Goal: Entertainment & Leisure: Consume media (video, audio)

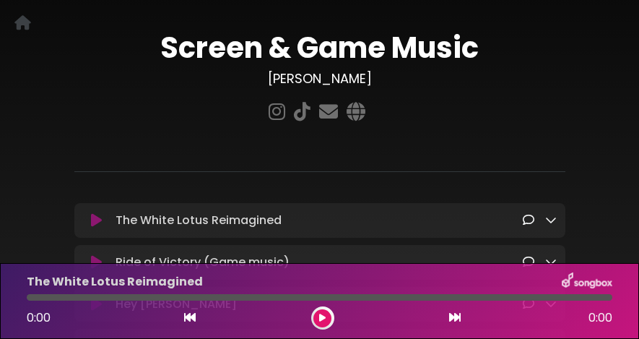
scroll to position [94, 0]
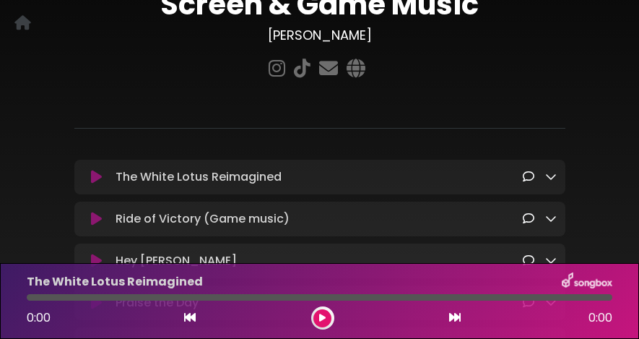
click at [322, 322] on button at bounding box center [322, 318] width 18 height 18
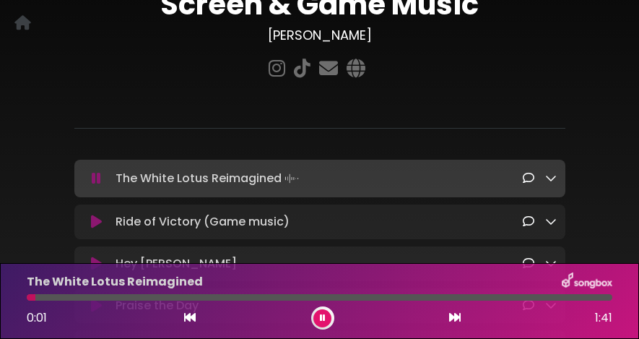
click at [322, 321] on icon at bounding box center [323, 317] width 6 height 9
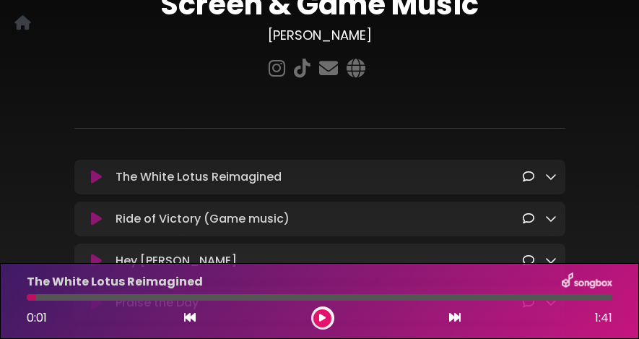
scroll to position [0, 0]
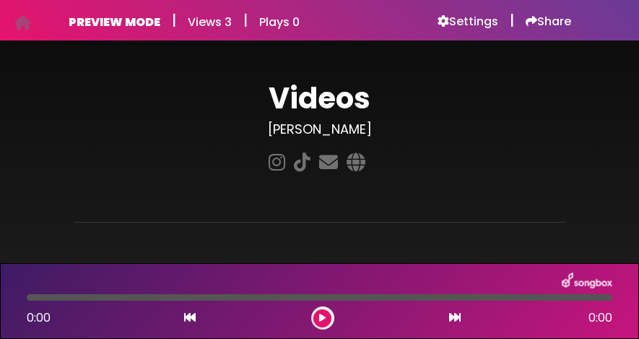
click at [324, 323] on button at bounding box center [322, 318] width 18 height 18
click at [325, 318] on icon at bounding box center [322, 317] width 6 height 9
click at [462, 14] on h6 "Settings" at bounding box center [467, 21] width 61 height 14
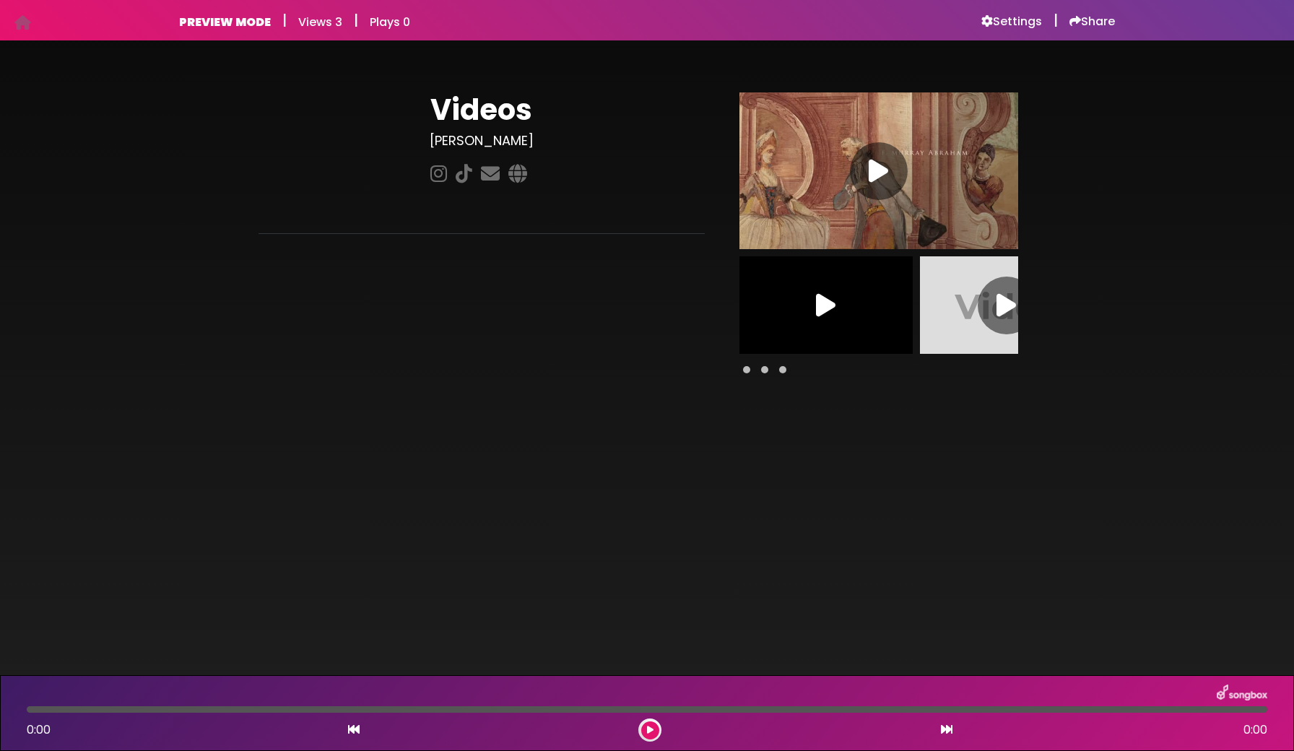
click at [643, 727] on button at bounding box center [650, 730] width 18 height 18
click at [883, 175] on icon at bounding box center [877, 171] width 19 height 26
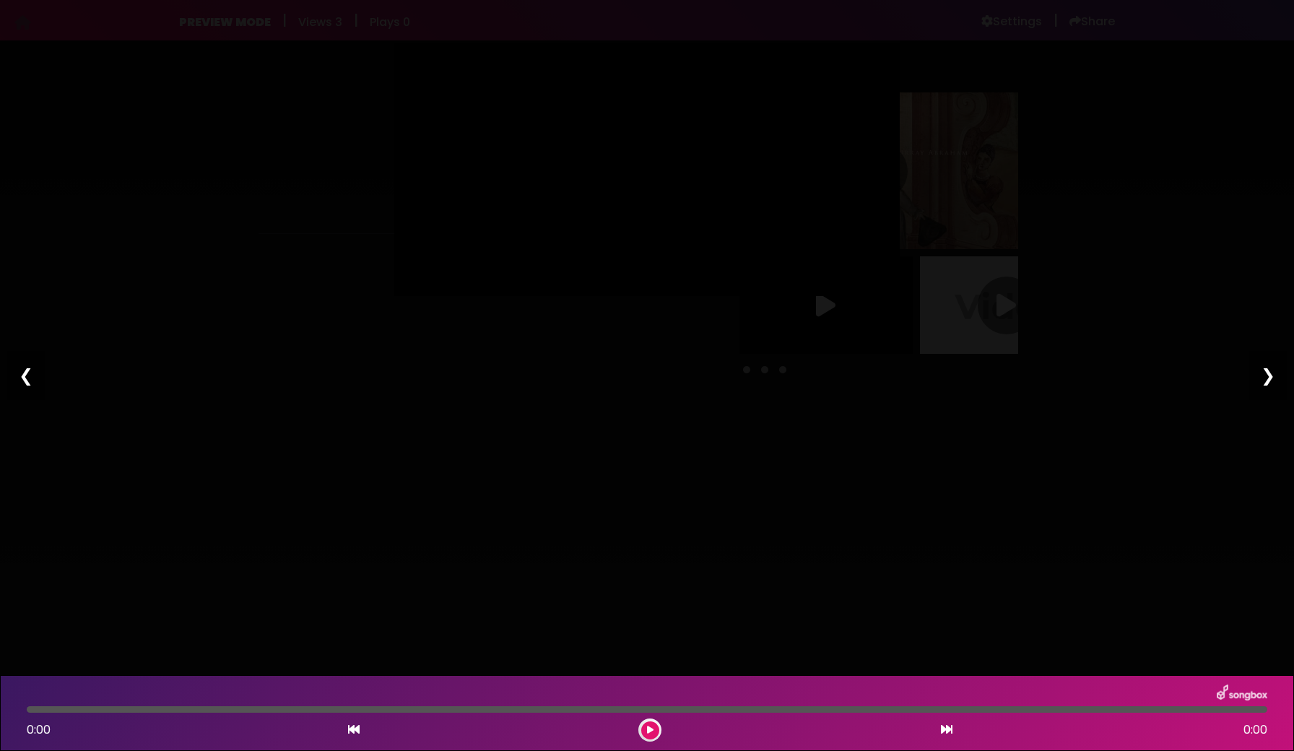
type input "****"
